Goal: Navigation & Orientation: Find specific page/section

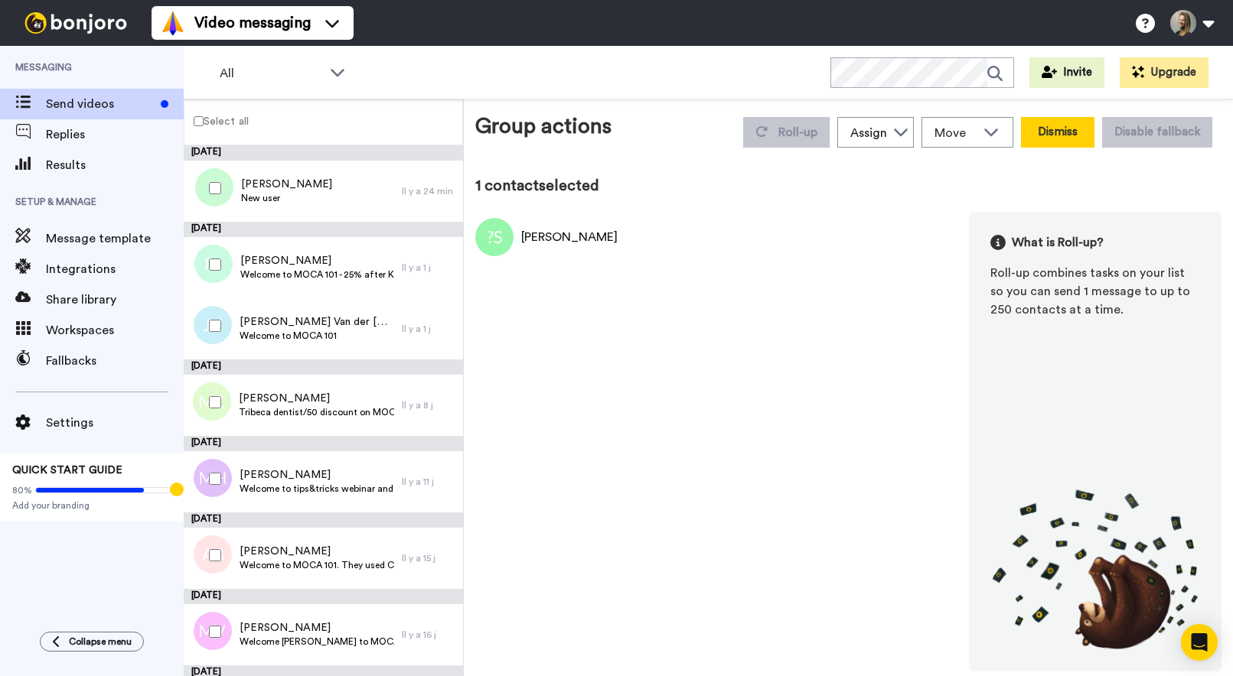
click at [1061, 135] on button "Dismiss" at bounding box center [1057, 132] width 73 height 31
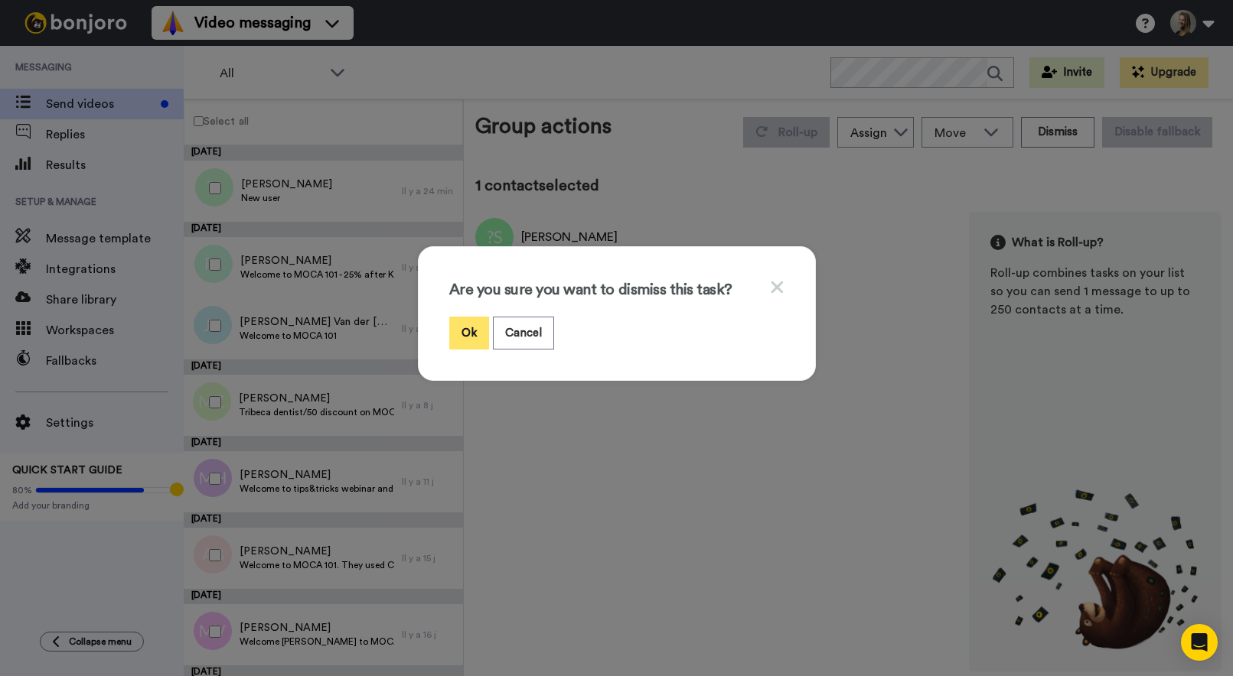
click at [468, 322] on button "Ok" at bounding box center [469, 333] width 40 height 33
